Goal: Information Seeking & Learning: Learn about a topic

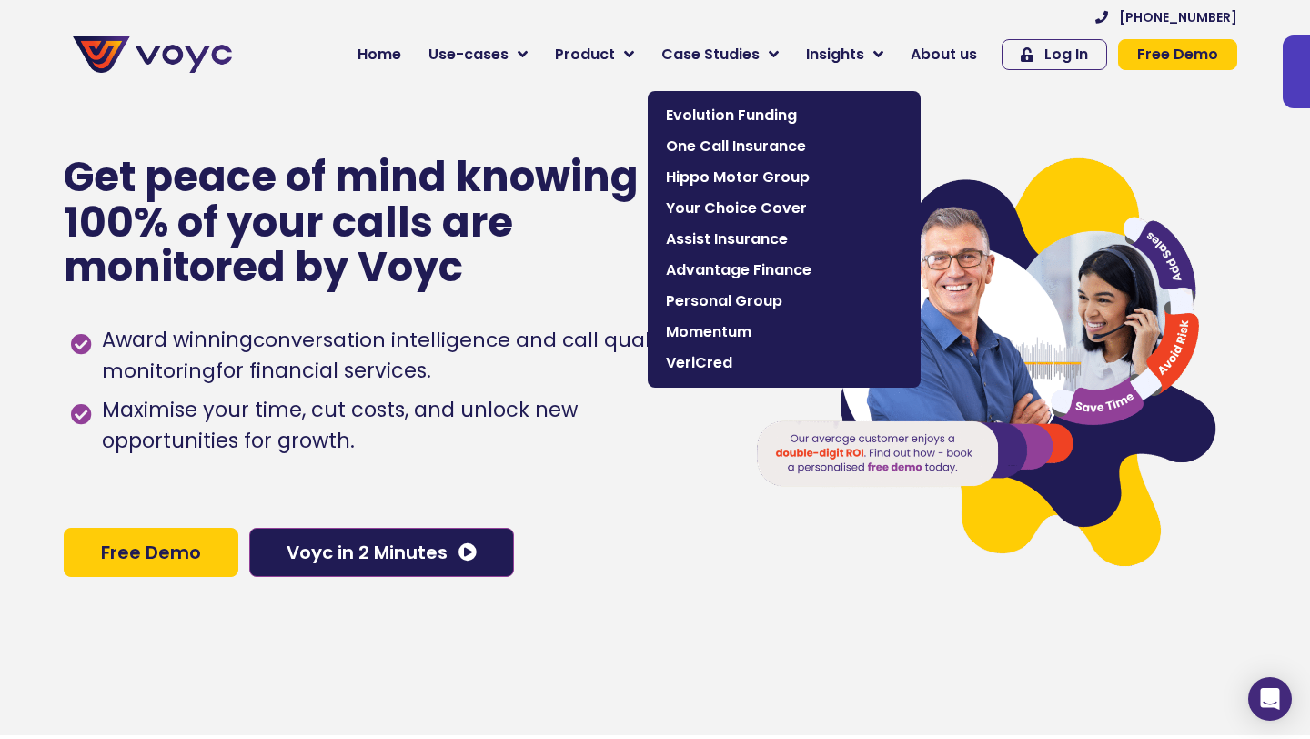
click at [738, 108] on span "Evolution Funding" at bounding box center [784, 116] width 237 height 22
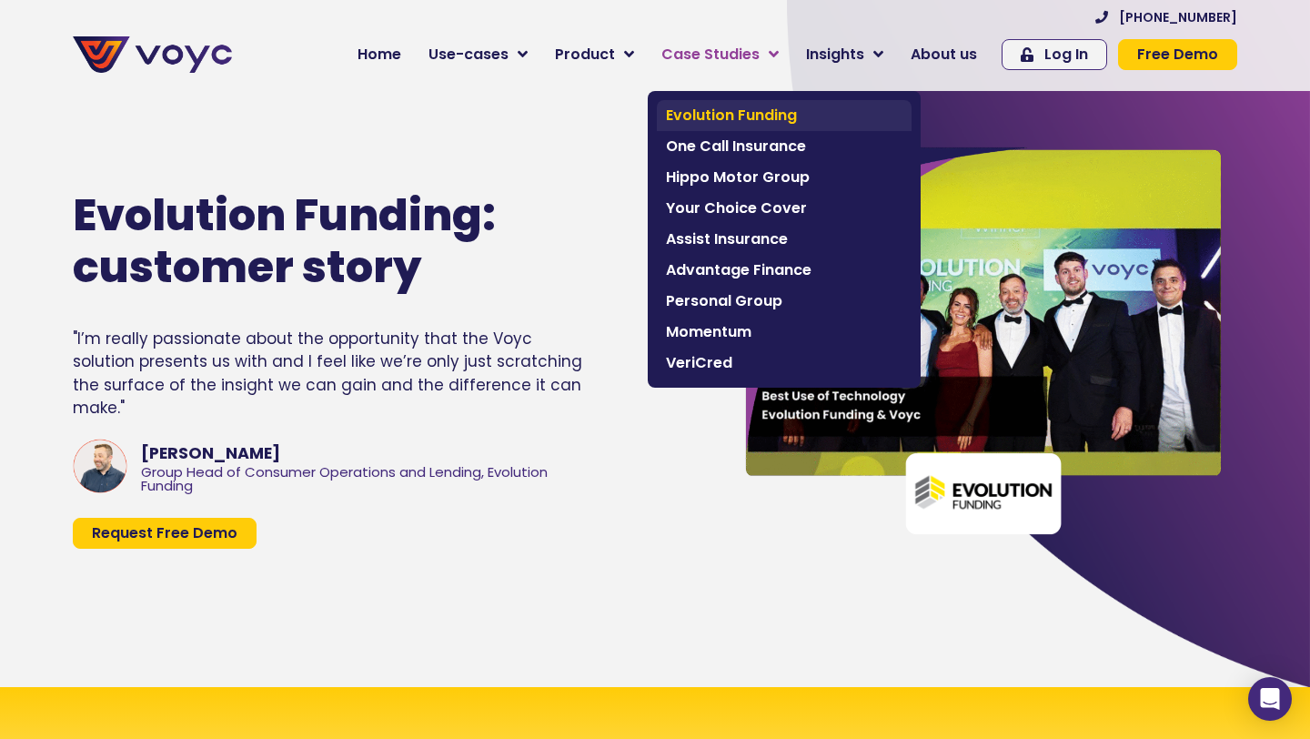
click at [773, 115] on span "Evolution Funding" at bounding box center [784, 116] width 237 height 22
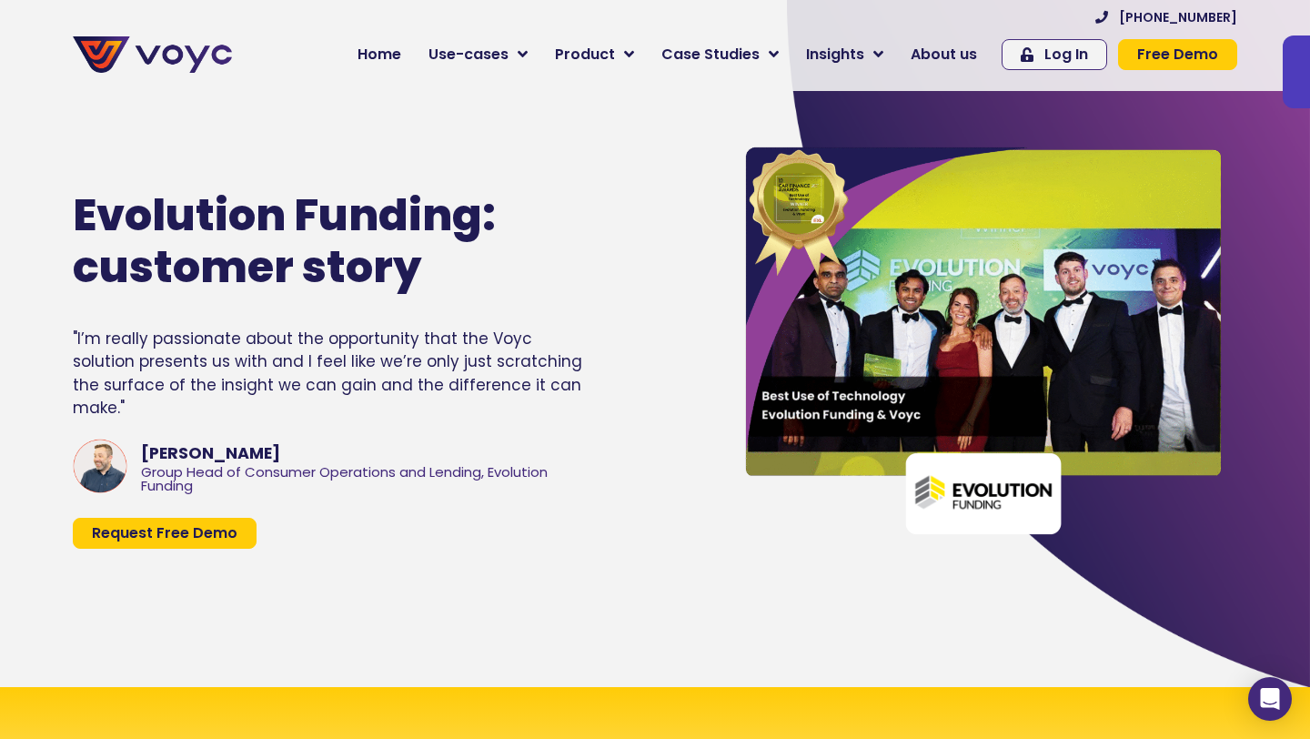
click at [225, 248] on h1 "Evolution Funding: customer story" at bounding box center [318, 241] width 490 height 105
click at [224, 309] on div at bounding box center [333, 301] width 521 height 15
